Goal: Task Accomplishment & Management: Complete application form

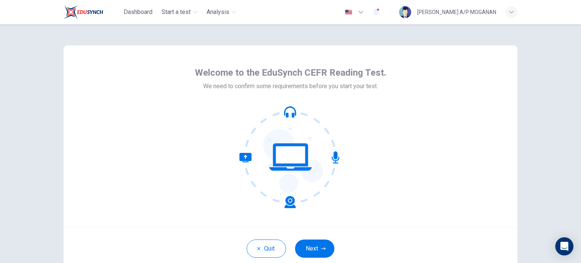
click at [101, 79] on div "Welcome to the EduSynch CEFR Reading Test. We need to confirm some requirements…" at bounding box center [291, 135] width 454 height 181
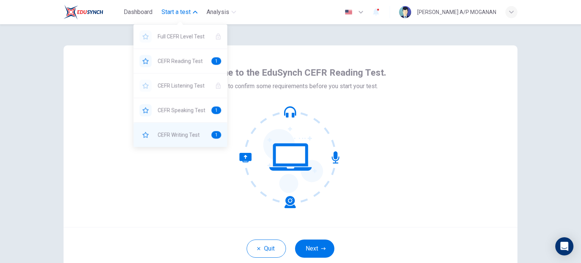
click at [192, 132] on span "CEFR Writing Test" at bounding box center [182, 134] width 48 height 9
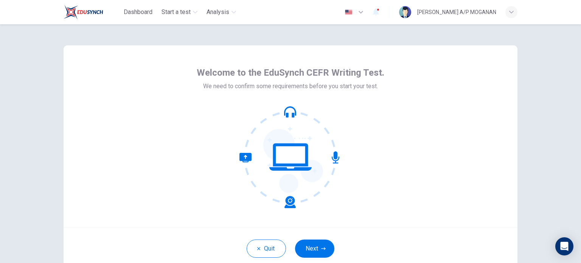
click at [545, 86] on div "Welcome to the EduSynch CEFR Writing Test. We need to confirm some requirements…" at bounding box center [290, 143] width 581 height 239
click at [538, 141] on div "Welcome to the EduSynch CEFR Writing Test. We need to confirm some requirements…" at bounding box center [290, 143] width 581 height 239
click at [310, 251] on button "Next" at bounding box center [314, 248] width 39 height 18
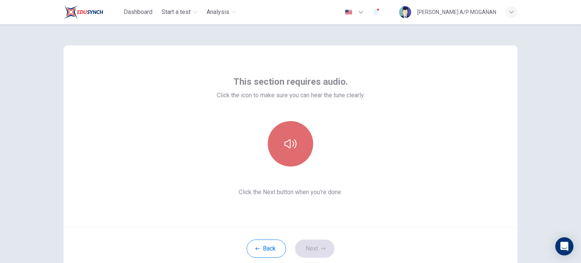
click at [290, 135] on button "button" at bounding box center [290, 143] width 45 height 45
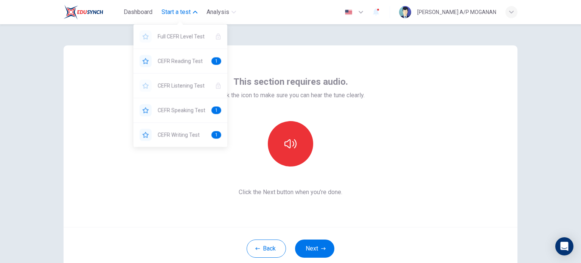
click at [167, 15] on span "Start a test" at bounding box center [175, 12] width 29 height 9
click at [165, 10] on span "Start a test" at bounding box center [175, 12] width 29 height 9
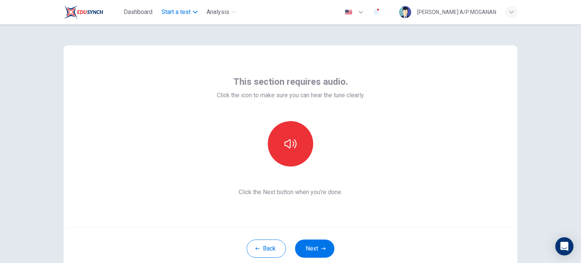
click at [165, 10] on span "Start a test" at bounding box center [175, 12] width 29 height 9
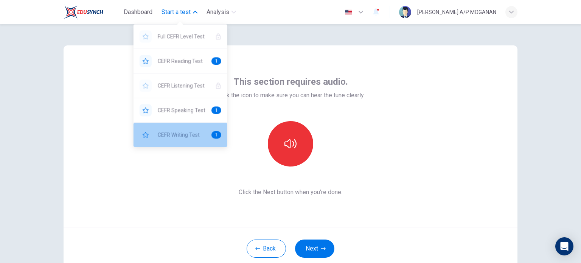
click at [176, 132] on span "CEFR Writing Test" at bounding box center [182, 134] width 48 height 9
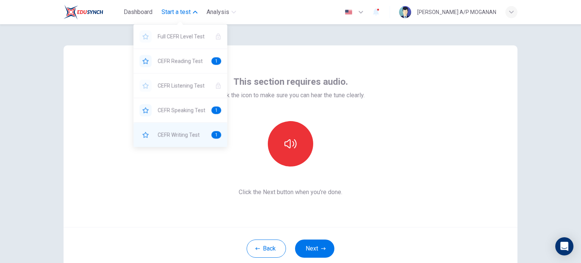
click at [176, 132] on span "CEFR Writing Test" at bounding box center [182, 134] width 48 height 9
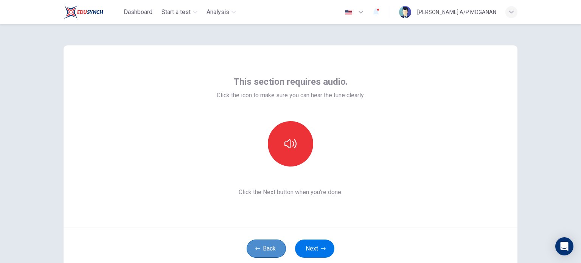
click at [265, 243] on button "Back" at bounding box center [266, 248] width 39 height 18
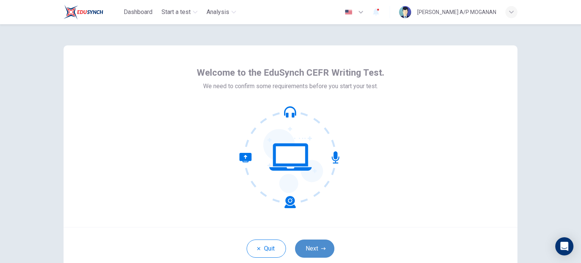
click at [314, 245] on button "Next" at bounding box center [314, 248] width 39 height 18
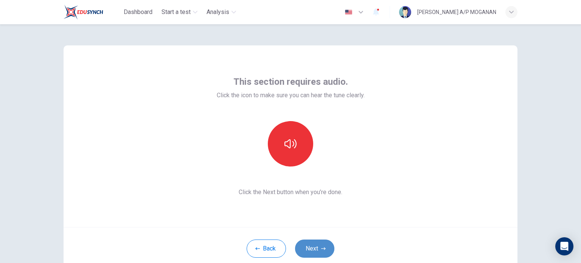
click at [309, 250] on button "Next" at bounding box center [314, 248] width 39 height 18
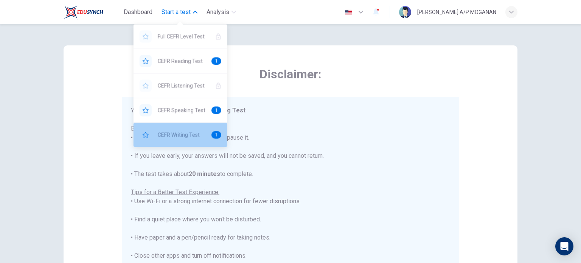
click at [179, 139] on div "CEFR Writing Test 1" at bounding box center [180, 135] width 94 height 24
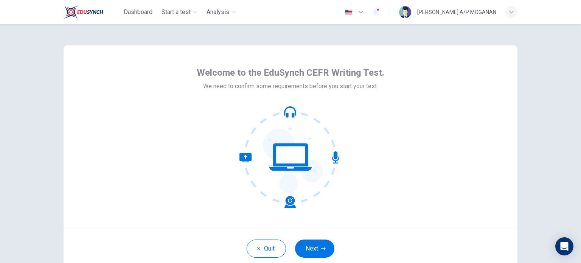
scroll to position [52, 0]
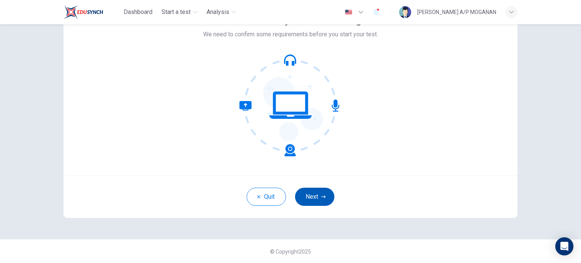
click at [314, 197] on button "Next" at bounding box center [314, 197] width 39 height 18
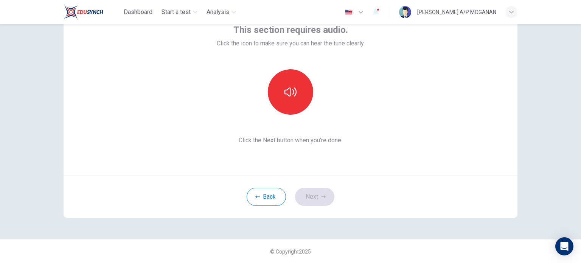
scroll to position [6, 0]
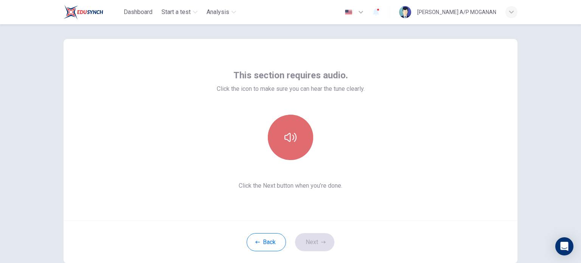
click at [285, 146] on button "button" at bounding box center [290, 137] width 45 height 45
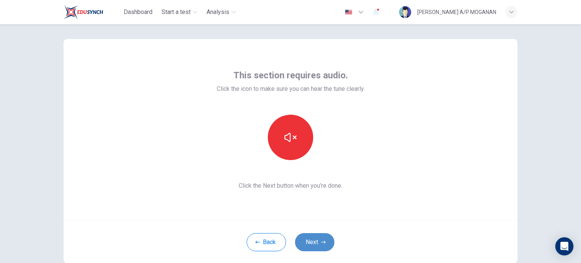
click at [324, 241] on button "Next" at bounding box center [314, 242] width 39 height 18
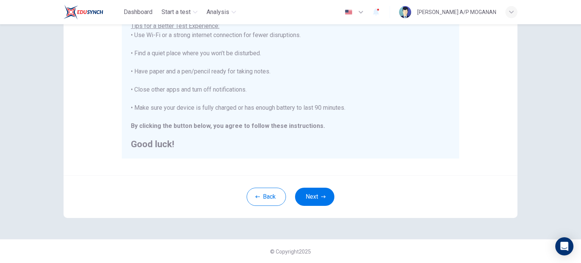
scroll to position [0, 0]
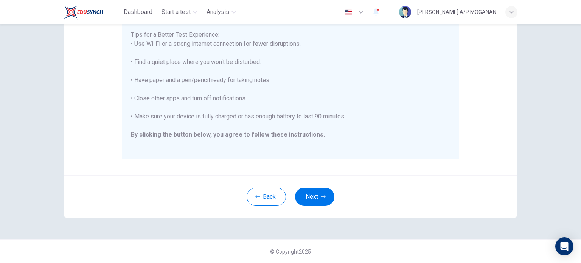
click at [330, 172] on div "Disclaimer: You are about to start a CEFR Writing Test . Before You Start the T…" at bounding box center [291, 31] width 454 height 287
click at [314, 192] on button "Next" at bounding box center [314, 197] width 39 height 18
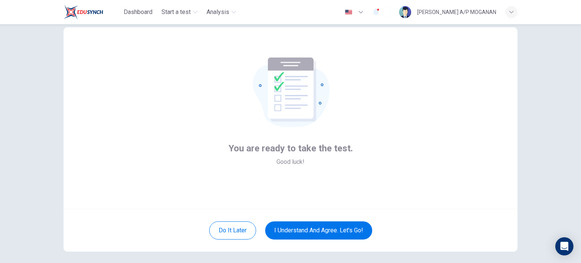
scroll to position [20, 0]
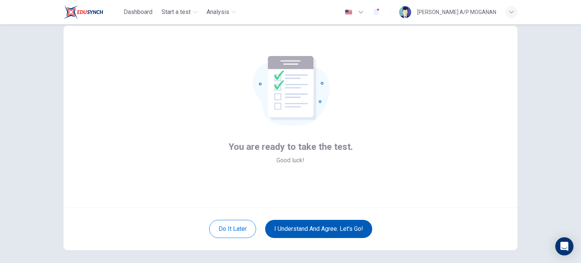
click at [311, 228] on button "I understand and agree. Let’s go!" at bounding box center [318, 229] width 107 height 18
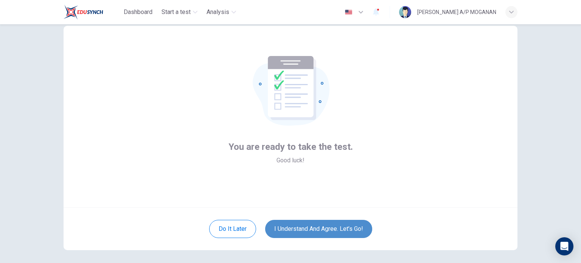
click at [297, 225] on button "I understand and agree. Let’s go!" at bounding box center [318, 229] width 107 height 18
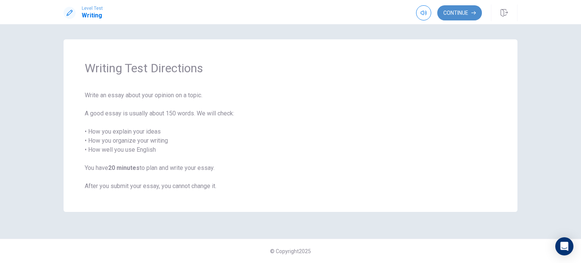
click at [452, 9] on button "Continue" at bounding box center [459, 12] width 45 height 15
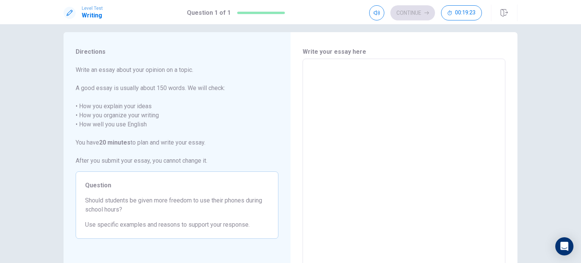
scroll to position [8, 0]
click at [328, 74] on textarea at bounding box center [404, 162] width 192 height 197
type textarea "I"
type textarea "x"
type textarea "In"
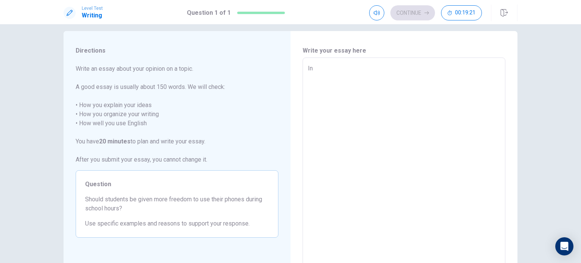
type textarea "x"
type textarea "In"
type textarea "x"
type textarea "In r"
type textarea "x"
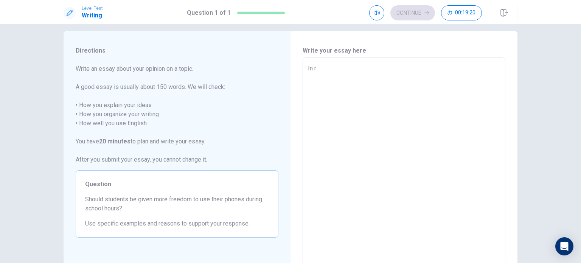
type textarea "In re"
type textarea "x"
type textarea "In rec"
type textarea "x"
type textarea "In rece"
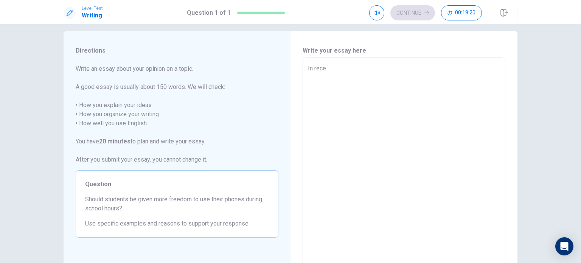
type textarea "x"
type textarea "In recen"
type textarea "x"
type textarea "In recent"
type textarea "x"
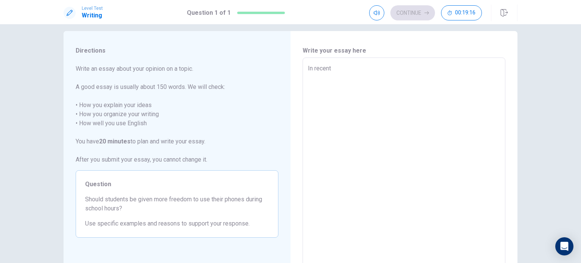
type textarea "In recent"
type textarea "x"
type textarea "In recent y"
type textarea "x"
type textarea "In recent ye"
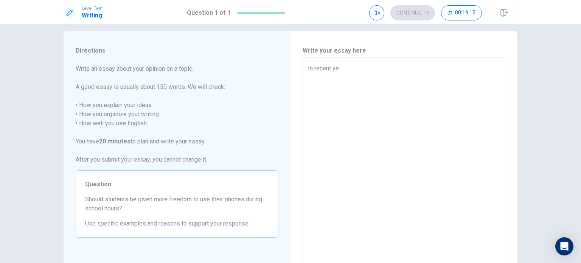
type textarea "x"
type textarea "In recent yea"
type textarea "x"
type textarea "In recent year"
type textarea "x"
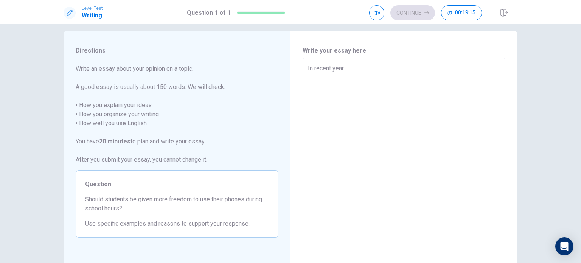
type textarea "In recent years"
type textarea "x"
type textarea "In recent years,"
type textarea "x"
type textarea "In recent years,"
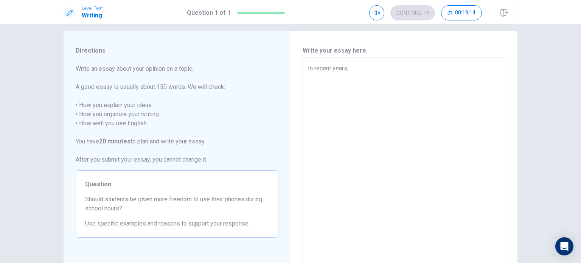
type textarea "x"
type textarea "In recent years, t"
type textarea "x"
type textarea "In recent years, th"
type textarea "x"
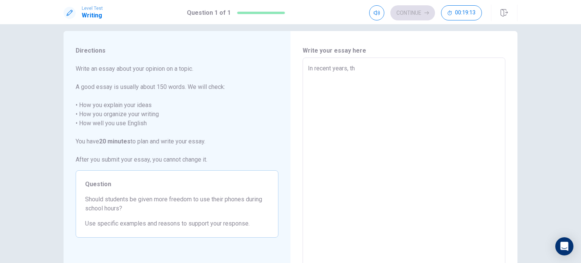
type textarea "In recent years, the"
type textarea "x"
type textarea "In recent years, the"
type textarea "x"
type textarea "In recent years, the d"
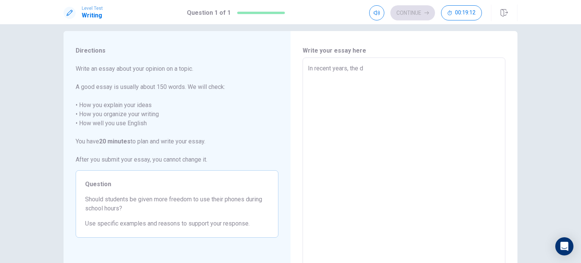
type textarea "x"
type textarea "In recent years, the de"
type textarea "x"
type textarea "In recent years, the deb"
type textarea "x"
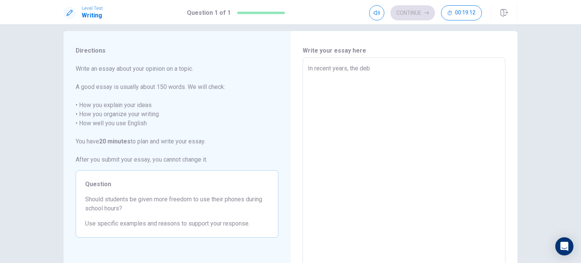
type textarea "In recent years, the deba"
type textarea "x"
type textarea "In recent years, the debat"
type textarea "x"
type textarea "In recent years, the debate"
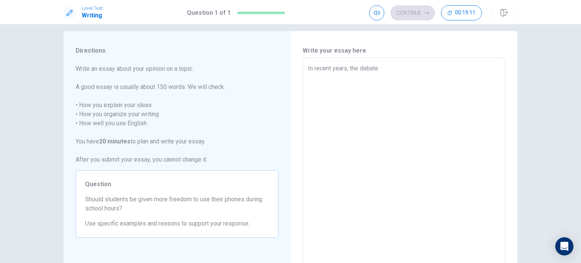
type textarea "x"
type textarea "In recent years, the debate"
type textarea "x"
type textarea "In recent years, the debate o"
type textarea "x"
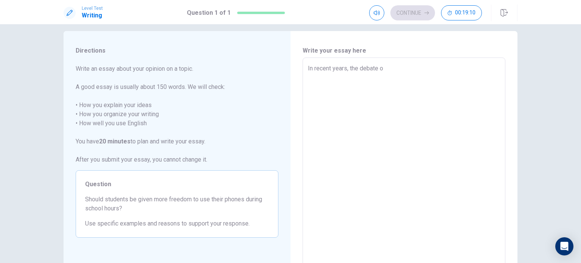
type textarea "In recent years, the debate ov"
type textarea "x"
type textarea "In recent years, the debate ove"
type textarea "x"
type textarea "In recent years, the debate over"
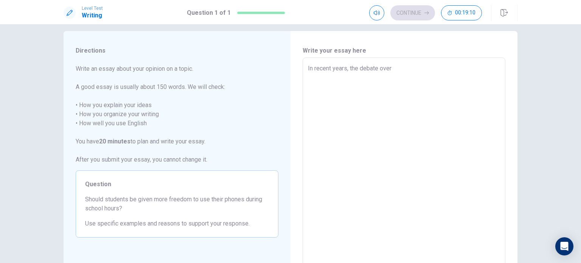
type textarea "x"
type textarea "In recent years, the debate over"
type textarea "x"
type textarea "In recent years, the debate over w"
type textarea "x"
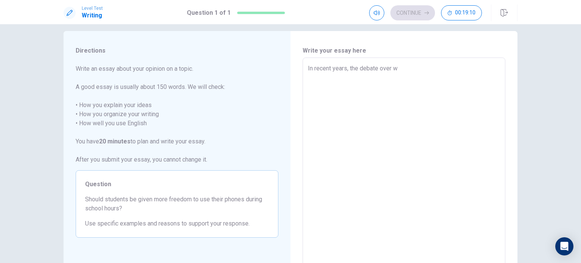
type textarea "In recent years, the debate over wh"
type textarea "x"
type textarea "In recent years, the debate over whe"
type textarea "x"
type textarea "In recent years, the debate over whet"
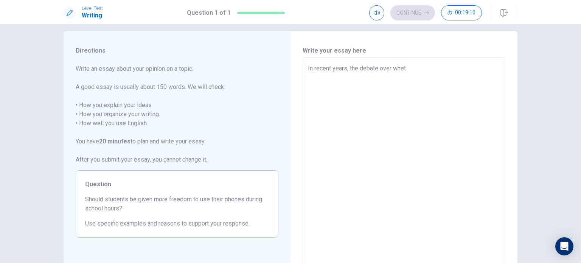
type textarea "x"
type textarea "In recent years, the debate over wheth"
type textarea "x"
type textarea "In recent years, the debate over whethe"
type textarea "x"
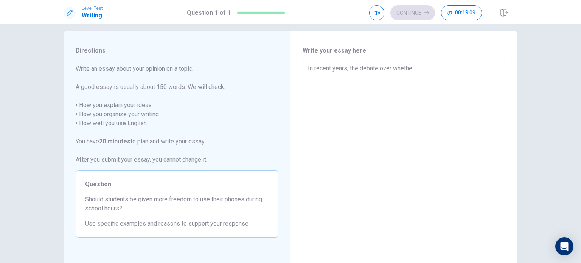
type textarea "In recent years, the debate over whether"
type textarea "x"
type textarea "In recent years, the debate over whether"
type textarea "x"
type textarea "In recent years, the debate over whether s"
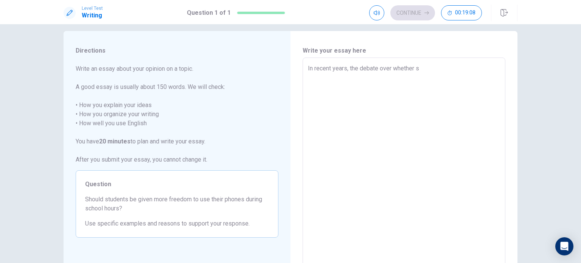
type textarea "x"
type textarea "In recent years, the debate over whether st"
type textarea "x"
type textarea "In recent years, the debate over whether stu"
type textarea "x"
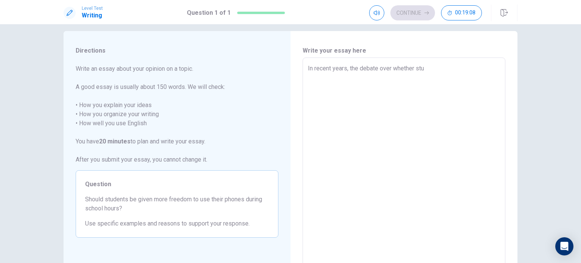
type textarea "In recent years, the debate over whether stud"
type textarea "x"
type textarea "In recent years, the debate over whether stude"
type textarea "x"
type textarea "In recent years, the debate over whether studen"
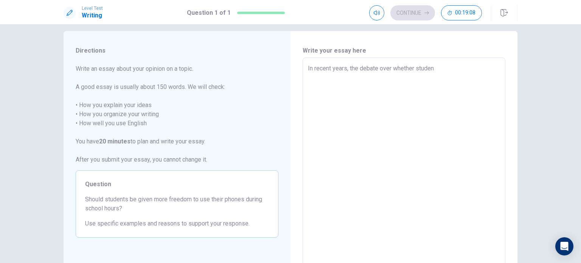
type textarea "x"
type textarea "In recent years, the debate over whether student"
type textarea "x"
type textarea "In recent years, the debate over whether students"
type textarea "x"
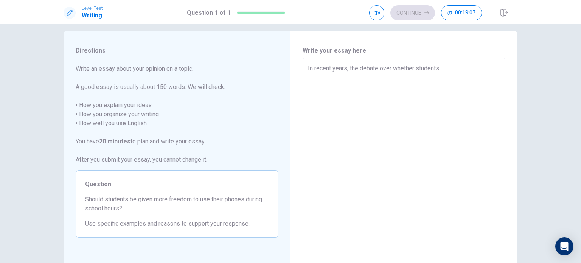
type textarea "In recent years, the debate over whether students"
type textarea "x"
type textarea "In recent years, the debate over whether students s"
type textarea "x"
type textarea "In recent years, the debate over whether students sh"
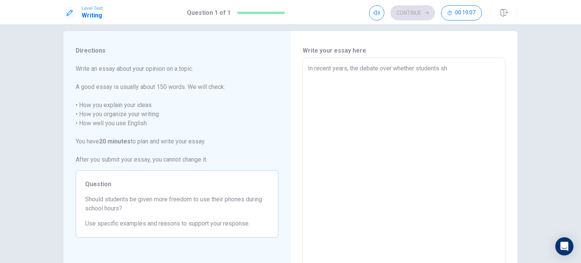
type textarea "x"
type textarea "In recent years, the debate over whether students sho"
type textarea "x"
type textarea "In recent years, the debate over whether students shou"
type textarea "x"
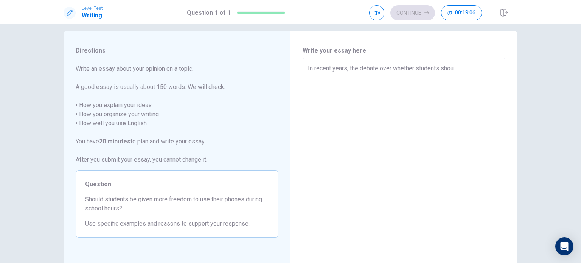
type textarea "In recent years, the debate over whether students shoul"
type textarea "x"
type textarea "In recent years, the debate over whether students should"
type textarea "x"
type textarea "In recent years, the debate over whether students should"
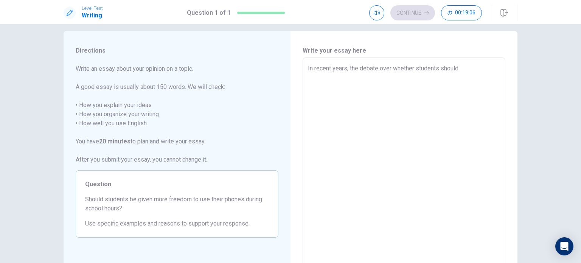
type textarea "x"
type textarea "In recent years, the debate over whether students should b"
type textarea "x"
type textarea "In recent years, the debate over whether students should be"
type textarea "x"
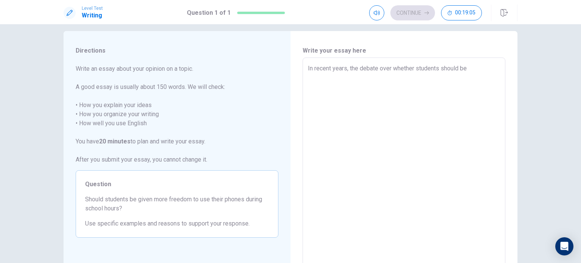
type textarea "In recent years, the debate over whether students should be"
type textarea "x"
type textarea "In recent years, the debate over whether students should be a"
type textarea "x"
type textarea "In recent years, the debate over whether students should be al"
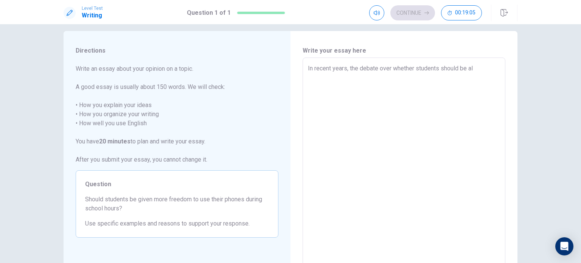
type textarea "x"
type textarea "In recent years, the debate over whether students should be all"
type textarea "x"
type textarea "In recent years, the debate over whether students should be allo"
type textarea "x"
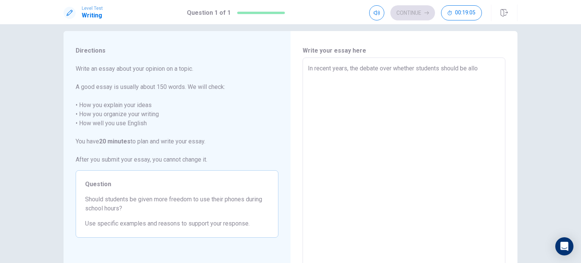
type textarea "In recent years, the debate over whether students should be allow"
type textarea "x"
type textarea "In recent years, the debate over whether students should be allowe"
type textarea "x"
type textarea "In recent years, the debate over whether students should be allowed"
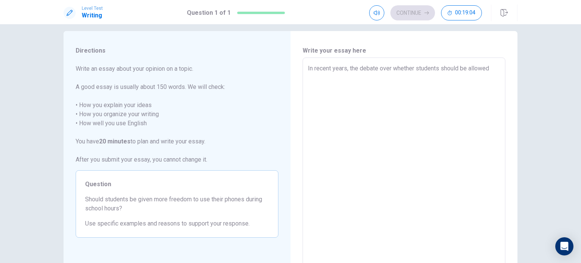
type textarea "x"
type textarea "In recent years, the debate over whether students should be allowed"
type textarea "x"
type textarea "In recent years, the debate over whether students should be allowed g"
type textarea "x"
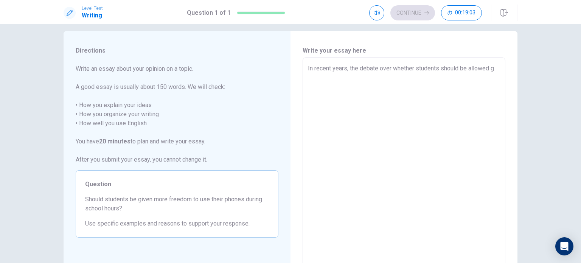
type textarea "In recent years, the debate over whether students should be allowed gr"
type textarea "x"
type textarea "In recent years, the debate over whether students should be allowed gre"
type textarea "x"
type textarea "In recent years, the debate over whether students should be allowed [PERSON_NAM…"
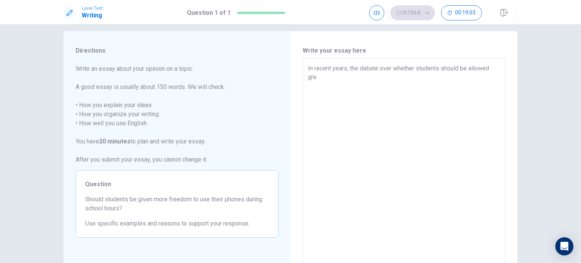
type textarea "x"
type textarea "In recent years, the debate over whether students should be allowed great"
type textarea "x"
type textarea "In recent years, the debate over whether students should be allowed greate"
type textarea "x"
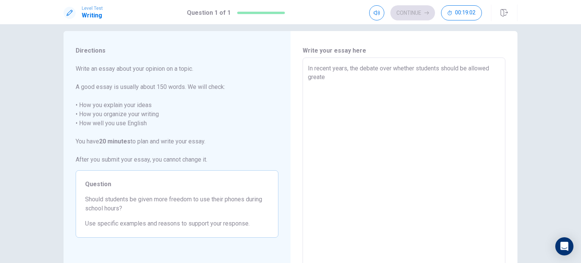
type textarea "In recent years, the debate over whether students should be allowed greater"
type textarea "x"
type textarea "In recent years, the debate over whether students should be allowed greater"
type textarea "x"
type textarea "In recent years, the debate over whether students should be allowed greater f"
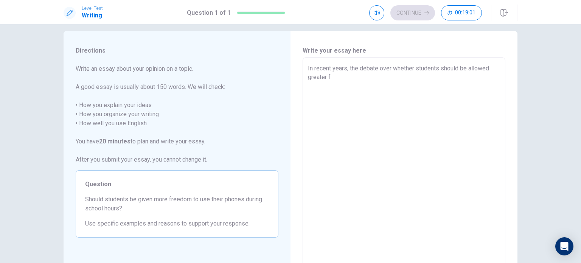
type textarea "x"
type textarea "In recent years, the debate over whether students should be allowed greater fr"
type textarea "x"
type textarea "In recent years, the debate over whether students should be allowed greater fre"
type textarea "x"
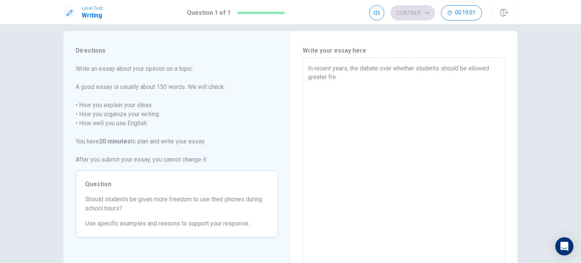
type textarea "In recent years, the debate over whether students should be allowed greater free"
type textarea "x"
type textarea "In recent years, the debate over whether students should be allowed greater fre…"
type textarea "x"
type textarea "In recent years, the debate over whether students should be allowed greater fre…"
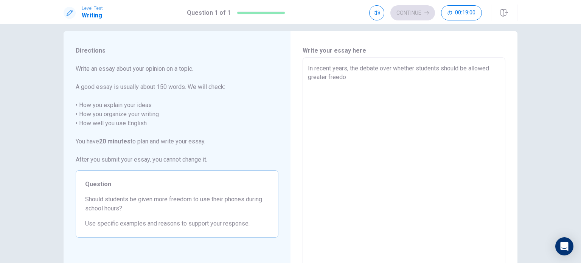
type textarea "x"
type textarea "In recent years, the debate over whether students should be allowed greater fre…"
type textarea "x"
type textarea "In recent years, the debate over whether students should be allowed greater fre…"
type textarea "x"
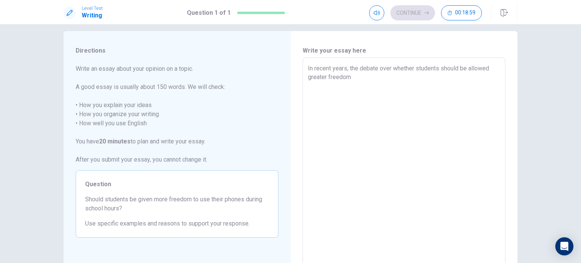
type textarea "In recent years, the debate over whether students should be allowed greater fre…"
type textarea "x"
type textarea "In recent years, the debate over whether students should be allowed greater fre…"
type textarea "x"
type textarea "In recent years, the debate over whether students should be allowed greater fre…"
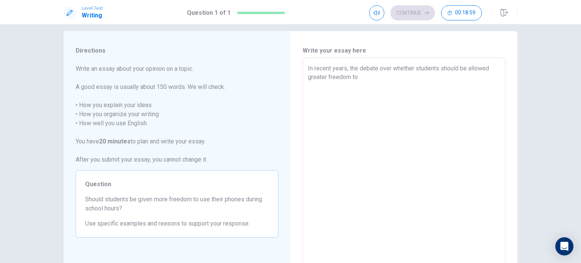
type textarea "x"
type textarea "In recent years, the debate over whether students should be allowed greater fre…"
type textarea "x"
type textarea "In recent years, the debate over whether students should be allowed greater fre…"
type textarea "x"
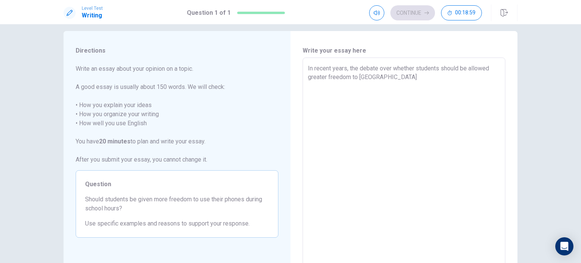
type textarea "In recent years, the debate over whether students should be allowed greater fre…"
type textarea "x"
type textarea "In recent years, the debate over whether students should be allowed greater fre…"
type textarea "x"
type textarea "In recent years, the debate over whether students should be allowed greater fre…"
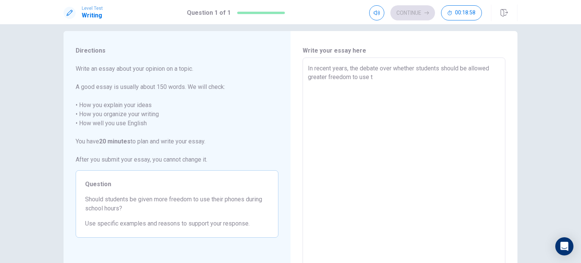
type textarea "x"
type textarea "In recent years, the debate over whether students should be allowed greater fre…"
type textarea "x"
type textarea "In recent years, the debate over whether students should be allowed greater fre…"
type textarea "x"
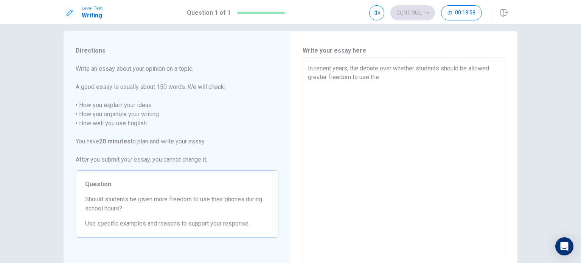
type textarea "In recent years, the debate over whether students should be allowed greater fre…"
type textarea "x"
type textarea "In recent years, the debate over whether students should be allowed greater fre…"
type textarea "x"
type textarea "In recent years, the debate over whether students should be allowed greater fre…"
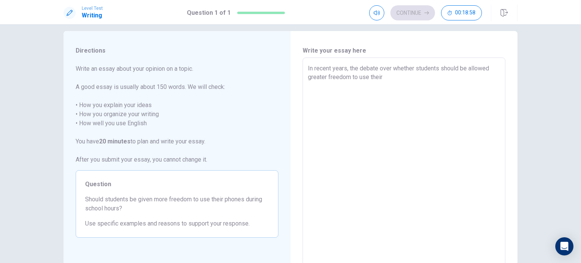
type textarea "x"
type textarea "In recent years, the debate over whether students should be allowed greater fre…"
type textarea "x"
type textarea "In recent years, the debate over whether students should be allowed greater fre…"
type textarea "x"
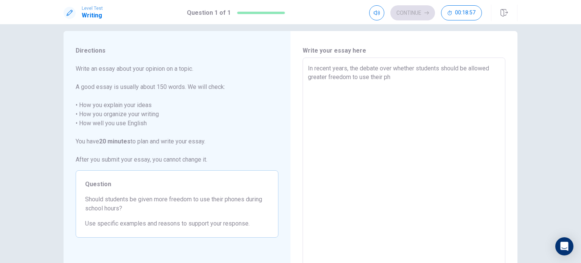
type textarea "In recent years, the debate over whether students should be allowed greater fre…"
type textarea "x"
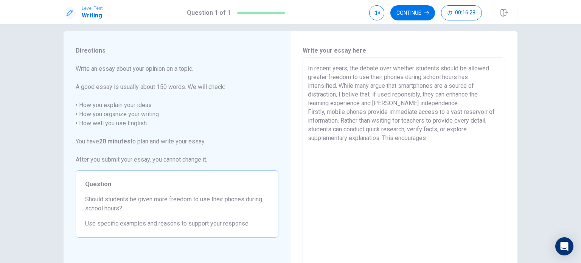
click at [308, 114] on textarea "In recent years, the debate over whether students should be allowed greater fre…" at bounding box center [404, 162] width 192 height 197
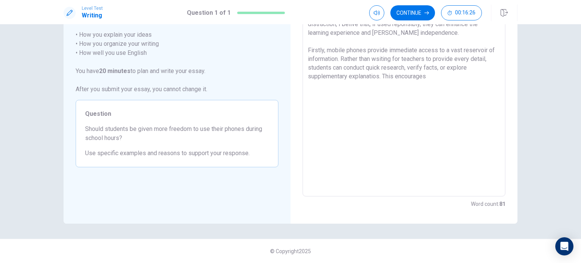
scroll to position [0, 0]
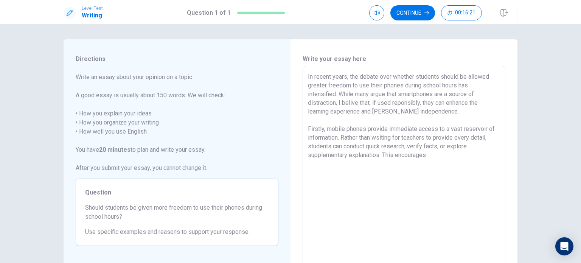
click at [430, 164] on textarea "In recent years, the debate over whether students should be allowed greater fre…" at bounding box center [404, 170] width 192 height 197
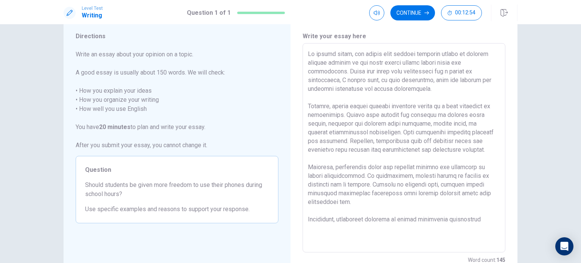
scroll to position [22, 0]
click at [371, 81] on textarea at bounding box center [404, 148] width 192 height 197
click at [379, 116] on textarea at bounding box center [404, 148] width 192 height 197
click at [377, 132] on textarea at bounding box center [404, 148] width 192 height 197
click at [433, 147] on textarea at bounding box center [404, 148] width 192 height 197
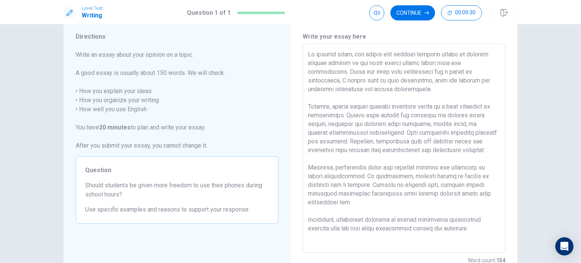
click at [351, 82] on textarea at bounding box center [404, 148] width 192 height 197
click at [397, 80] on textarea at bounding box center [404, 148] width 192 height 197
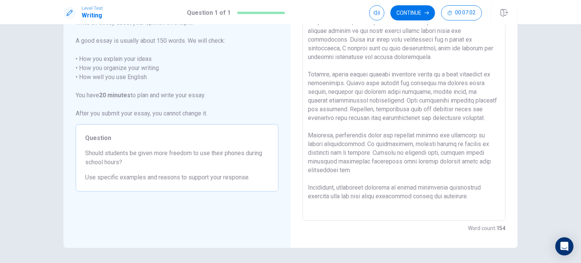
scroll to position [0, 0]
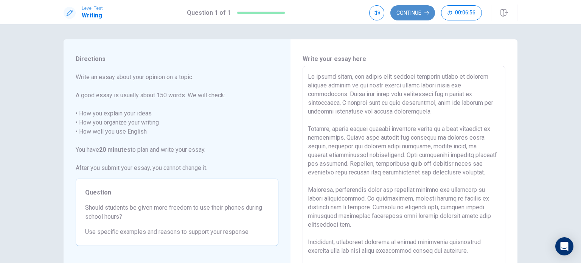
click at [408, 14] on button "Continue" at bounding box center [412, 12] width 45 height 15
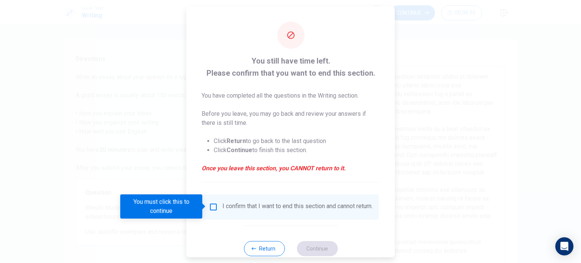
scroll to position [19, 0]
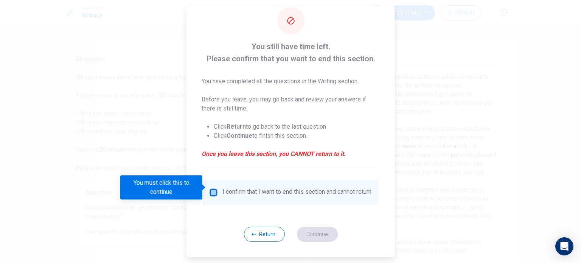
click at [211, 189] on input "You must click this to continue" at bounding box center [213, 192] width 9 height 9
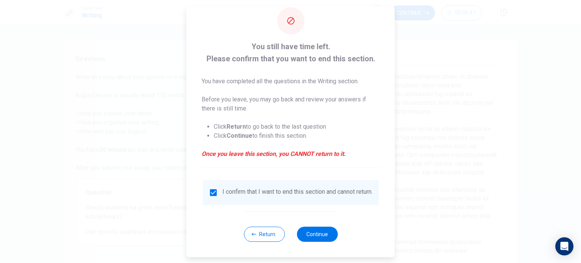
click at [419, 110] on div at bounding box center [290, 131] width 581 height 263
click at [257, 235] on button "Return" at bounding box center [264, 233] width 41 height 15
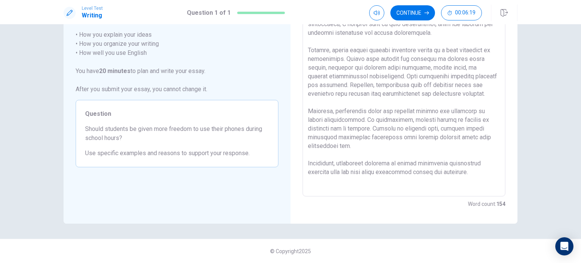
scroll to position [0, 0]
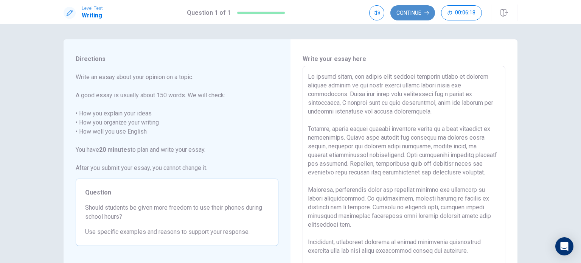
click at [416, 14] on button "Continue" at bounding box center [412, 12] width 45 height 15
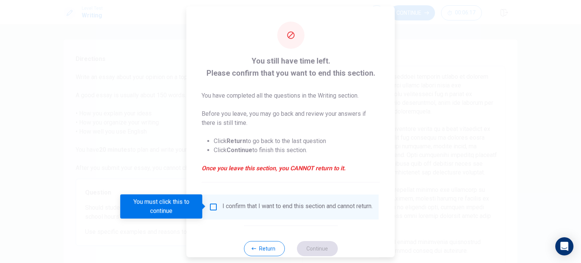
click at [209, 211] on div "I confirm that I want to end this section and cannot return." at bounding box center [291, 206] width 164 height 9
click at [213, 205] on input "You must click this to continue" at bounding box center [213, 206] width 9 height 9
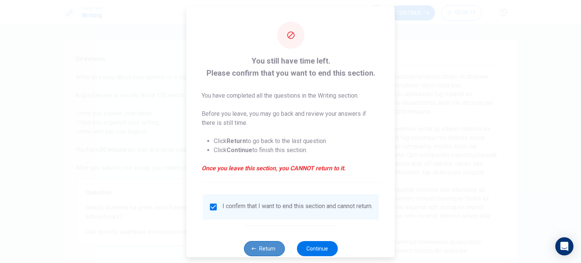
click at [270, 251] on button "Return" at bounding box center [264, 247] width 41 height 15
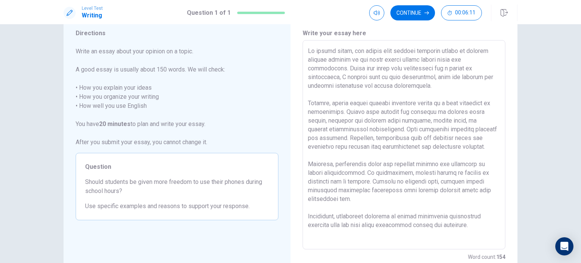
scroll to position [21, 0]
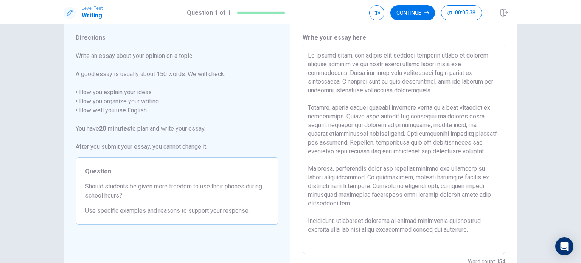
drag, startPoint x: 306, startPoint y: 107, endPoint x: 321, endPoint y: 110, distance: 15.4
click at [321, 110] on textarea at bounding box center [404, 149] width 192 height 197
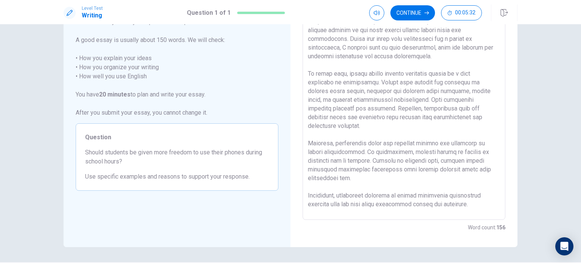
scroll to position [30, 0]
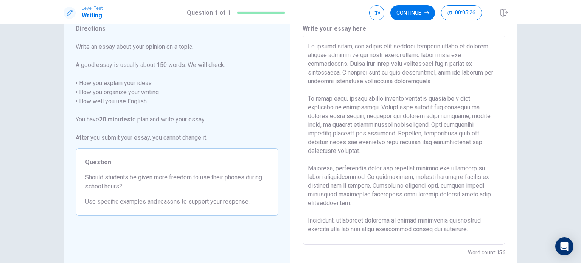
drag, startPoint x: 307, startPoint y: 158, endPoint x: 330, endPoint y: 162, distance: 23.3
click at [330, 162] on textarea at bounding box center [404, 140] width 192 height 197
click at [423, 13] on button "Continue" at bounding box center [412, 12] width 45 height 15
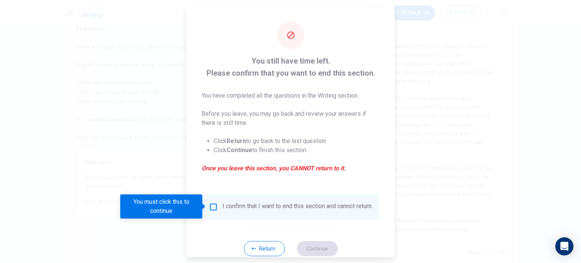
click at [210, 208] on input "You must click this to continue" at bounding box center [213, 206] width 9 height 9
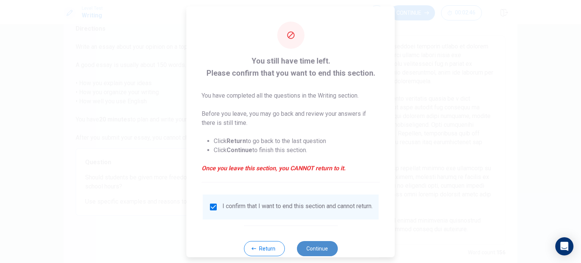
click at [311, 251] on button "Continue" at bounding box center [316, 247] width 41 height 15
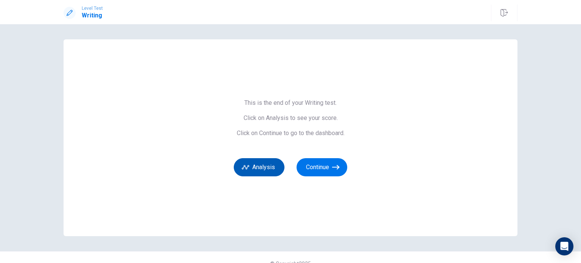
click at [272, 170] on button "Analysis" at bounding box center [259, 167] width 51 height 18
